Goal: Transaction & Acquisition: Subscribe to service/newsletter

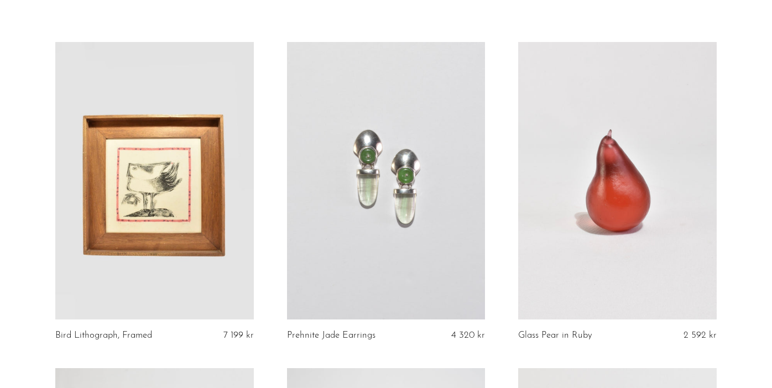
scroll to position [60, 0]
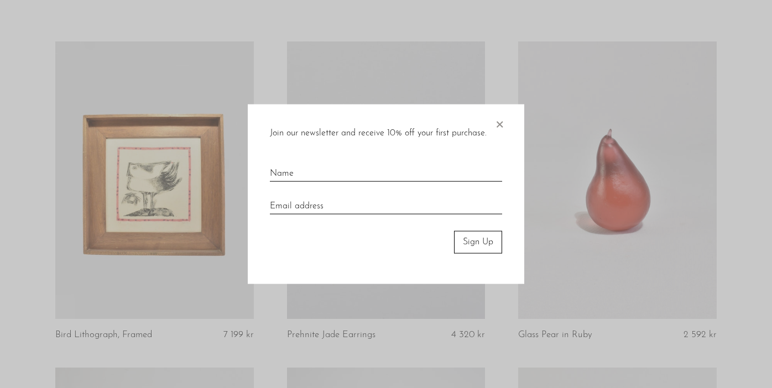
click at [383, 173] on input "text" at bounding box center [386, 169] width 232 height 24
type input "Hanna Gustafsson"
click at [367, 200] on input "email" at bounding box center [386, 202] width 232 height 24
type input "floweriesbyhanna@gmail.com"
click at [475, 241] on button "Sign Up" at bounding box center [478, 242] width 48 height 22
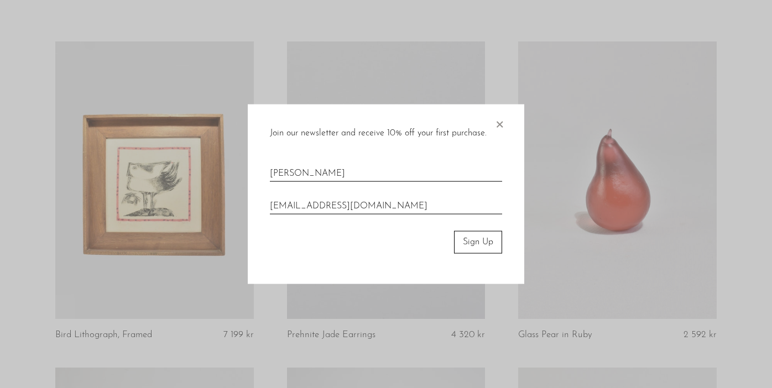
click at [475, 241] on button "Sign Up" at bounding box center [478, 242] width 48 height 22
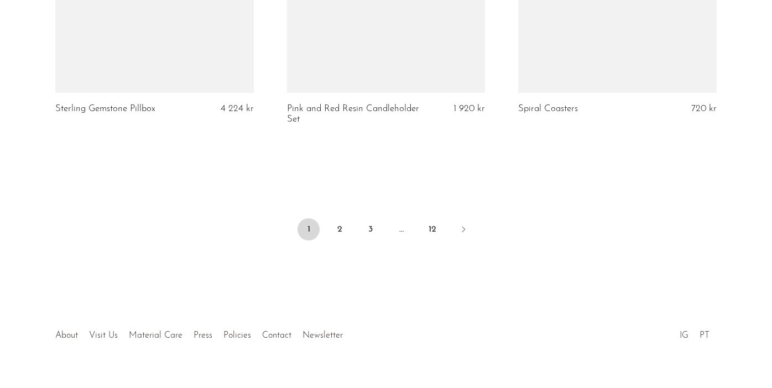
scroll to position [3934, 0]
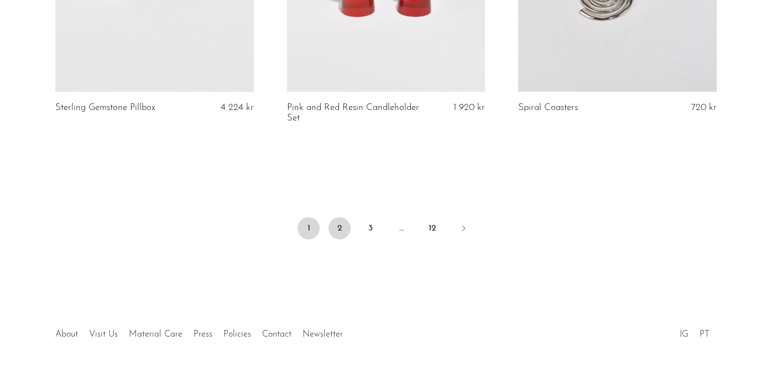
click at [344, 217] on link "2" at bounding box center [340, 228] width 22 height 22
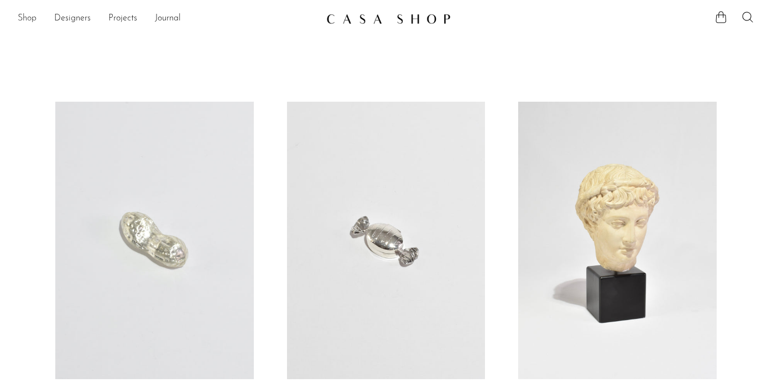
click at [29, 19] on link "Shop" at bounding box center [27, 19] width 19 height 14
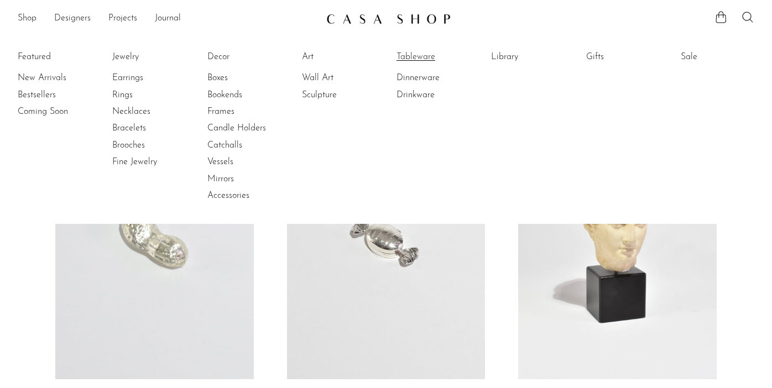
click at [425, 58] on link "Tableware" at bounding box center [438, 57] width 83 height 12
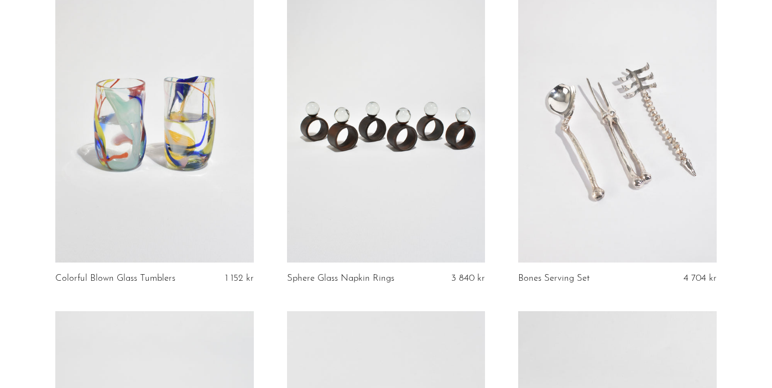
scroll to position [116, 0]
click at [628, 180] on link at bounding box center [617, 125] width 199 height 278
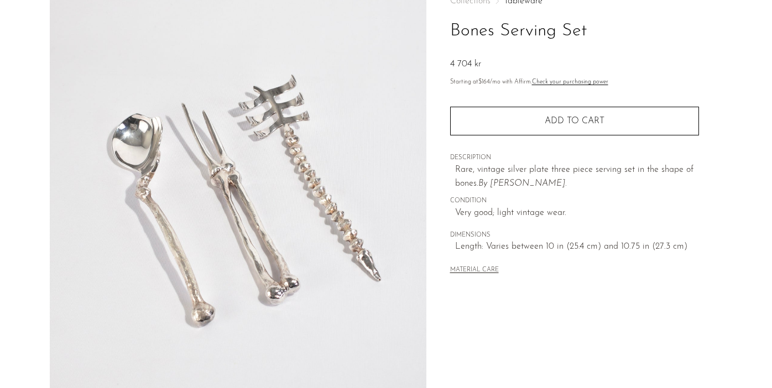
scroll to position [75, 0]
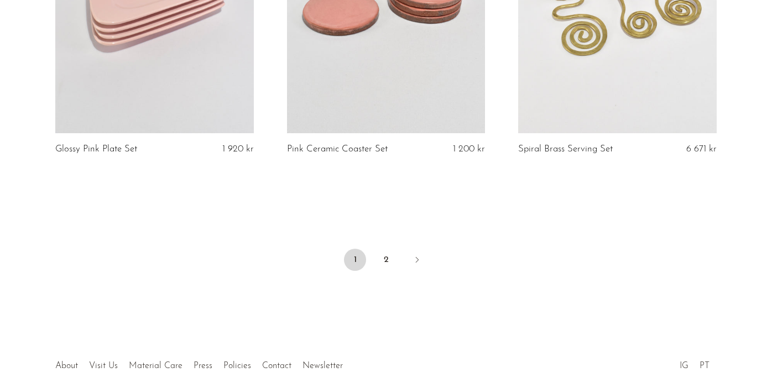
scroll to position [3923, 0]
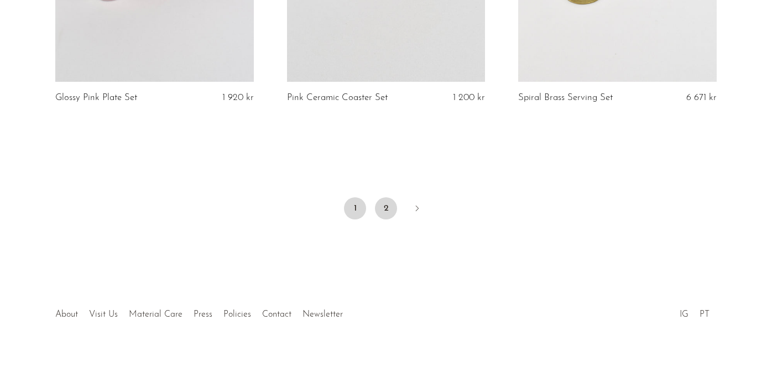
click at [387, 207] on link "2" at bounding box center [386, 209] width 22 height 22
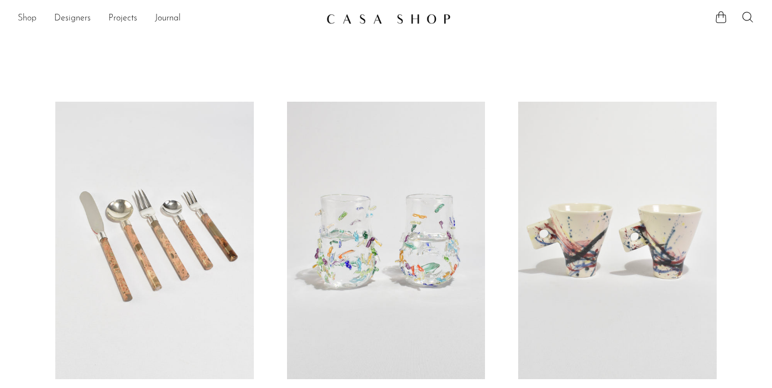
click at [22, 18] on link "Shop" at bounding box center [27, 19] width 19 height 14
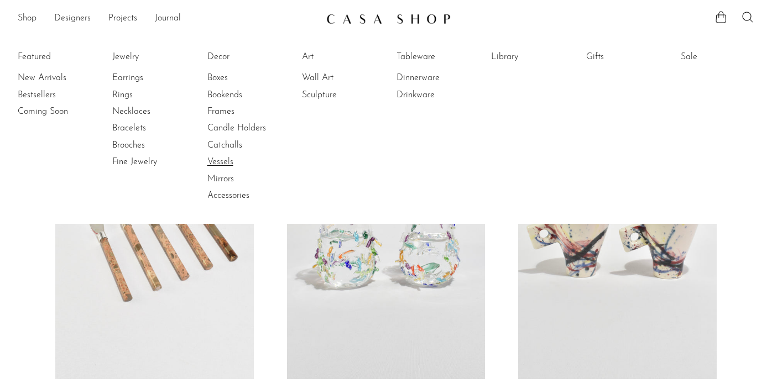
click at [219, 162] on link "Vessels" at bounding box center [248, 162] width 83 height 12
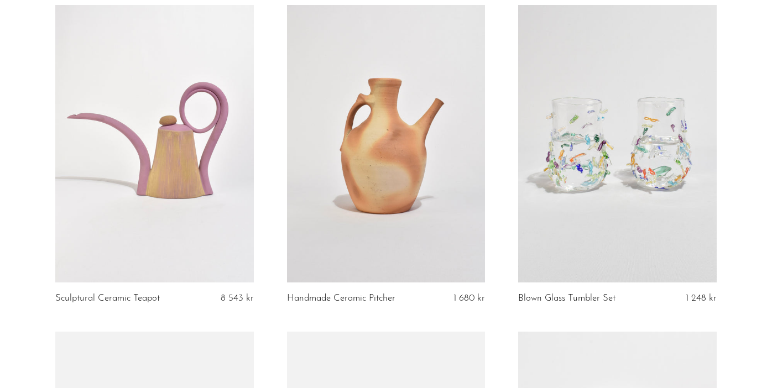
scroll to position [1416, 0]
